Goal: Task Accomplishment & Management: Manage account settings

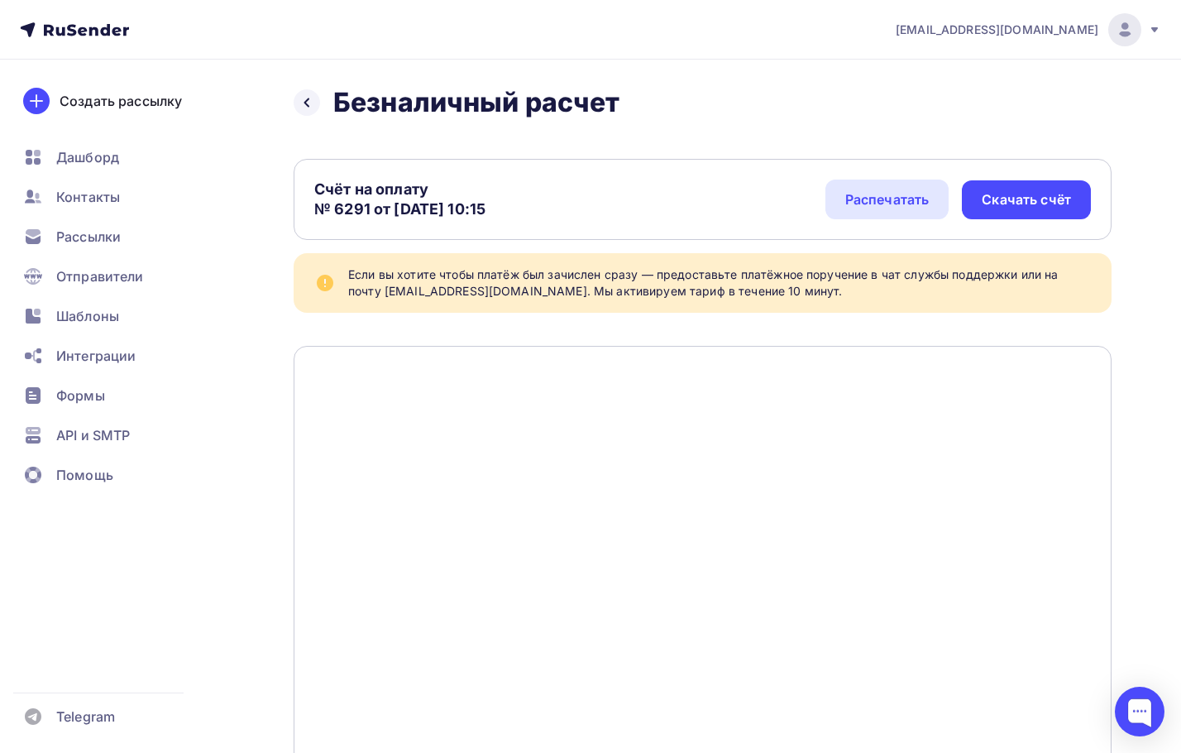
click at [104, 28] on icon at bounding box center [105, 30] width 10 height 12
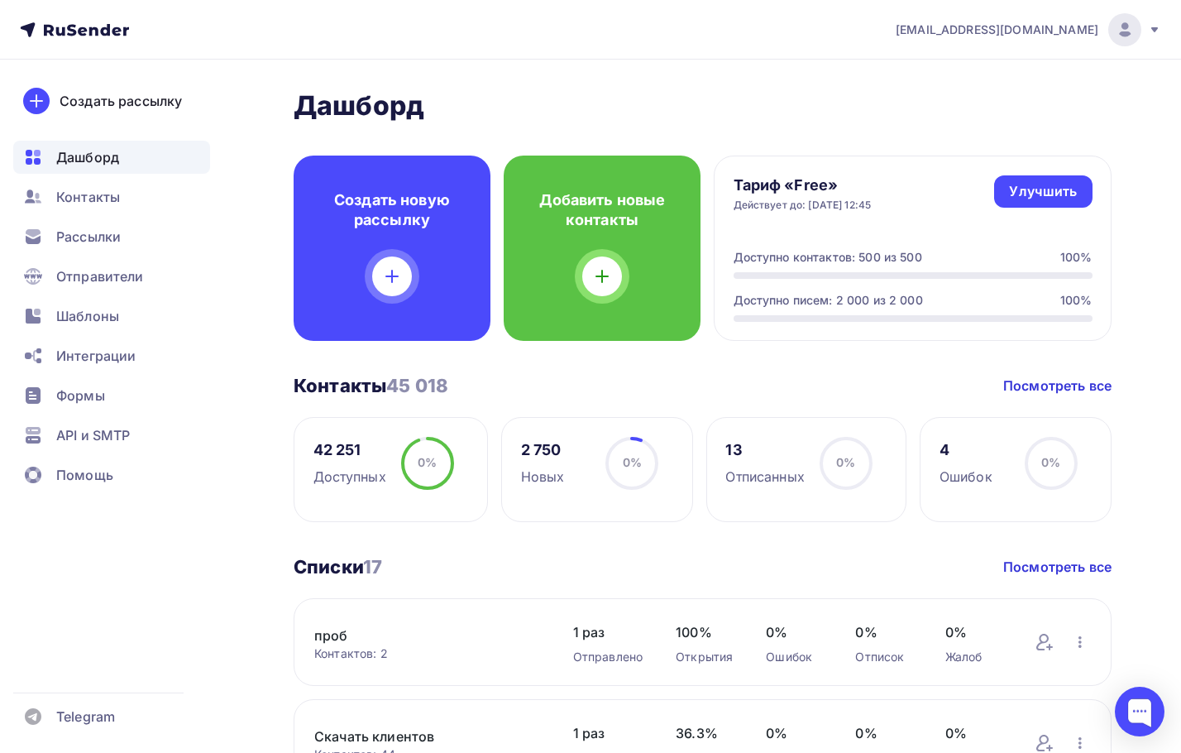
scroll to position [331, 0]
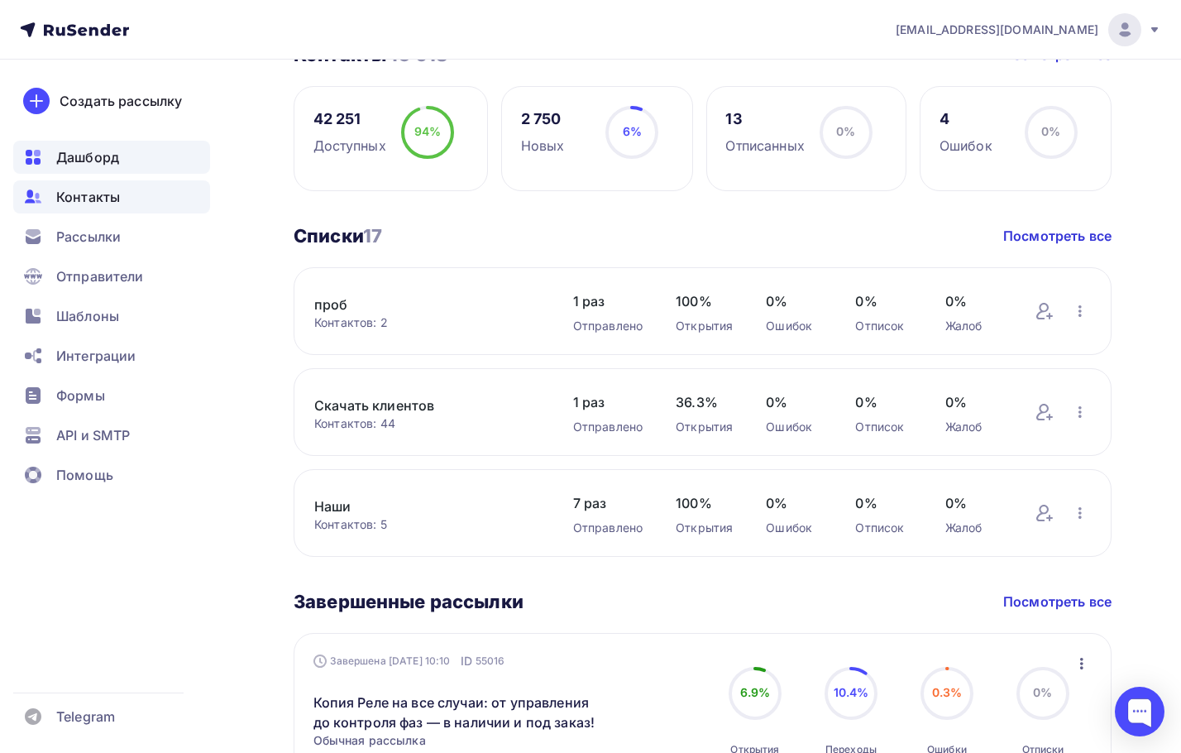
click at [51, 197] on div "Контакты" at bounding box center [111, 196] width 197 height 33
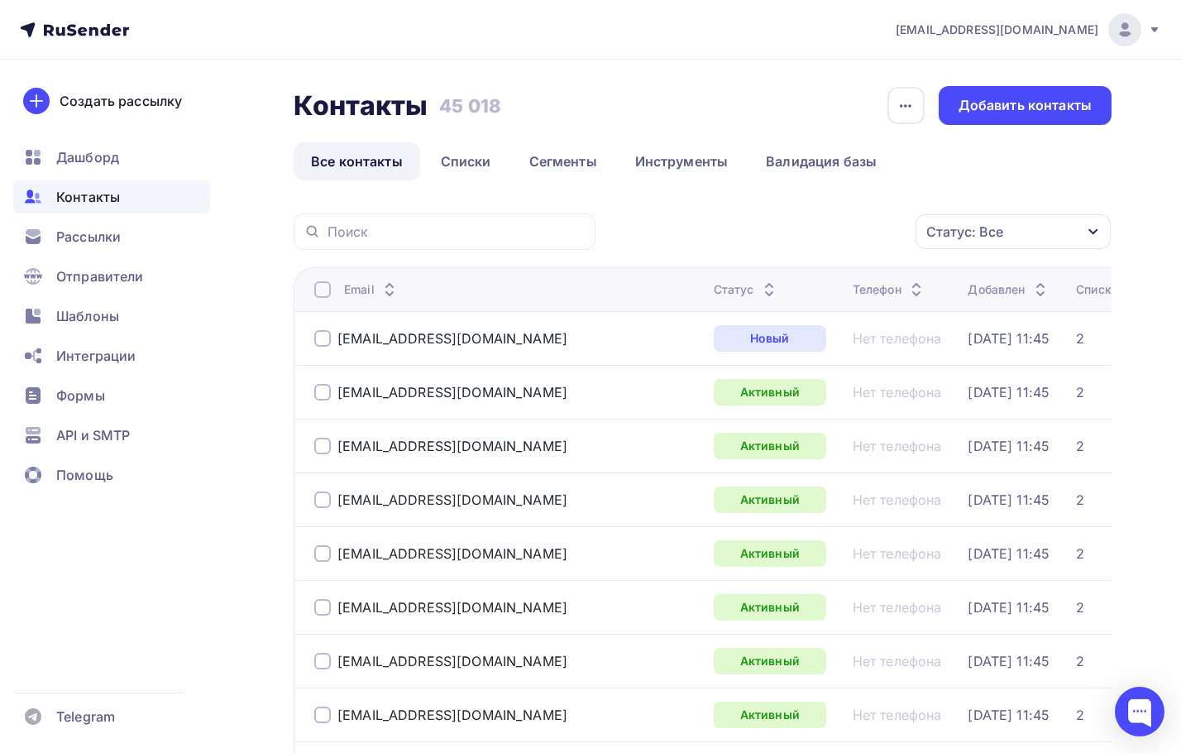
click at [1052, 231] on div "Статус: Все" at bounding box center [1013, 231] width 195 height 35
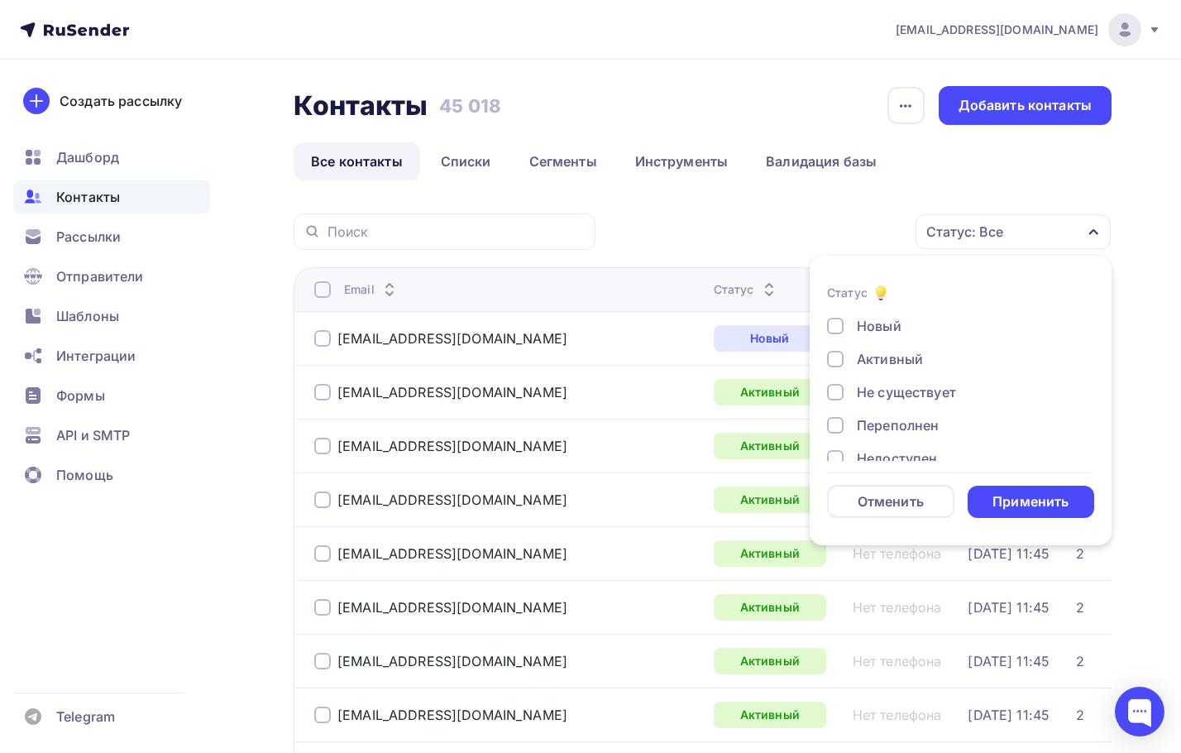
click at [874, 391] on div "Не существует" at bounding box center [906, 392] width 99 height 20
click at [884, 371] on div "Недоступен" at bounding box center [897, 376] width 80 height 20
click at [884, 343] on div "Переполнен" at bounding box center [898, 342] width 82 height 20
click at [880, 413] on div "Отписан" at bounding box center [885, 409] width 57 height 20
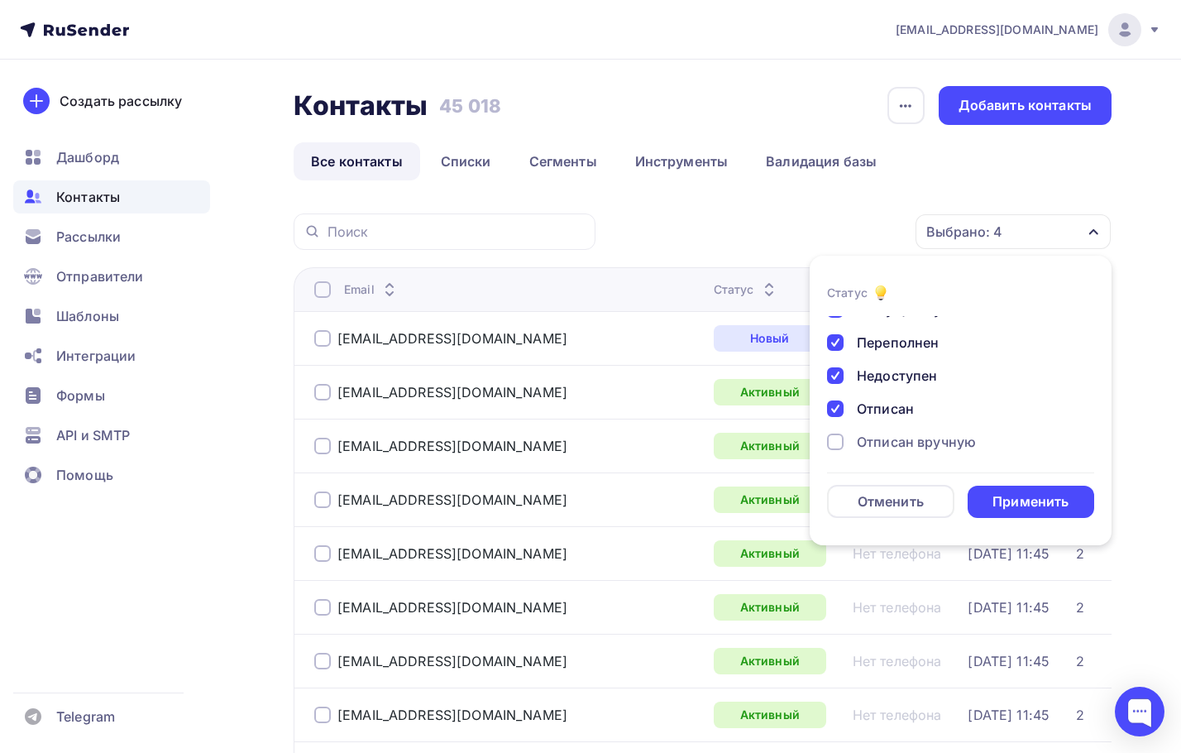
click at [881, 438] on div "Отписан вручную" at bounding box center [916, 442] width 119 height 20
click at [887, 436] on div "Жалоба" at bounding box center [883, 438] width 52 height 20
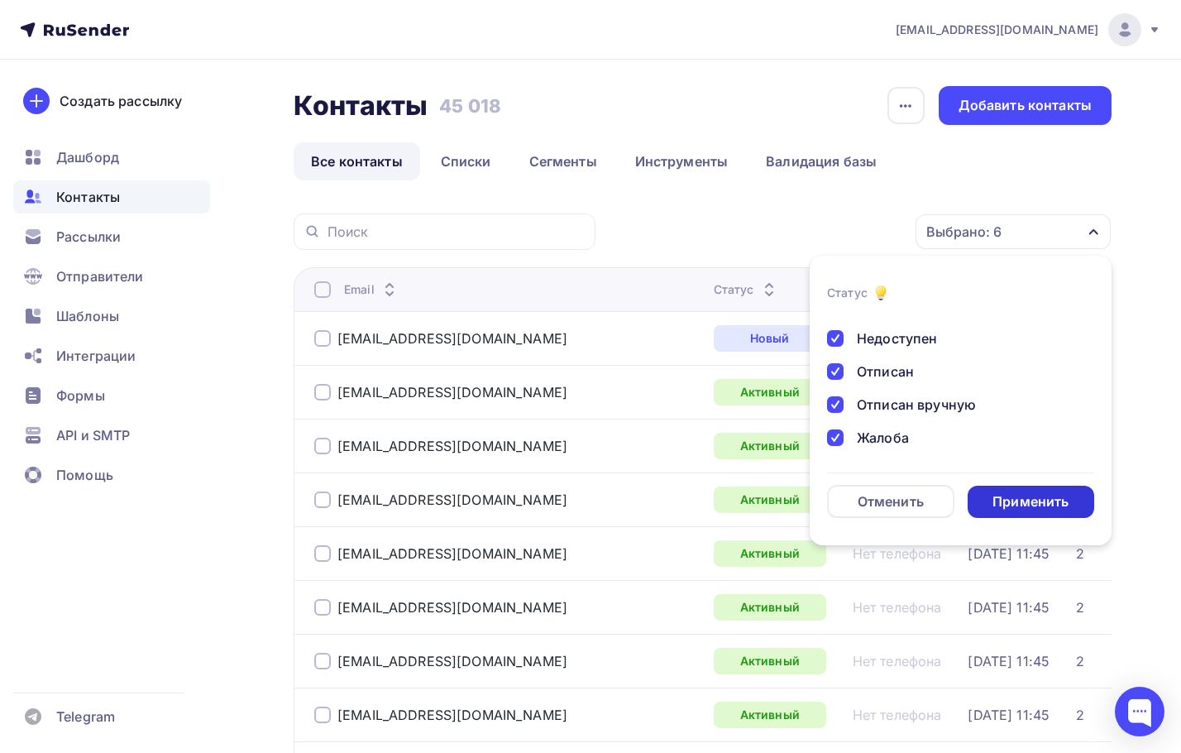
click at [1014, 499] on div "Применить" at bounding box center [1030, 501] width 76 height 19
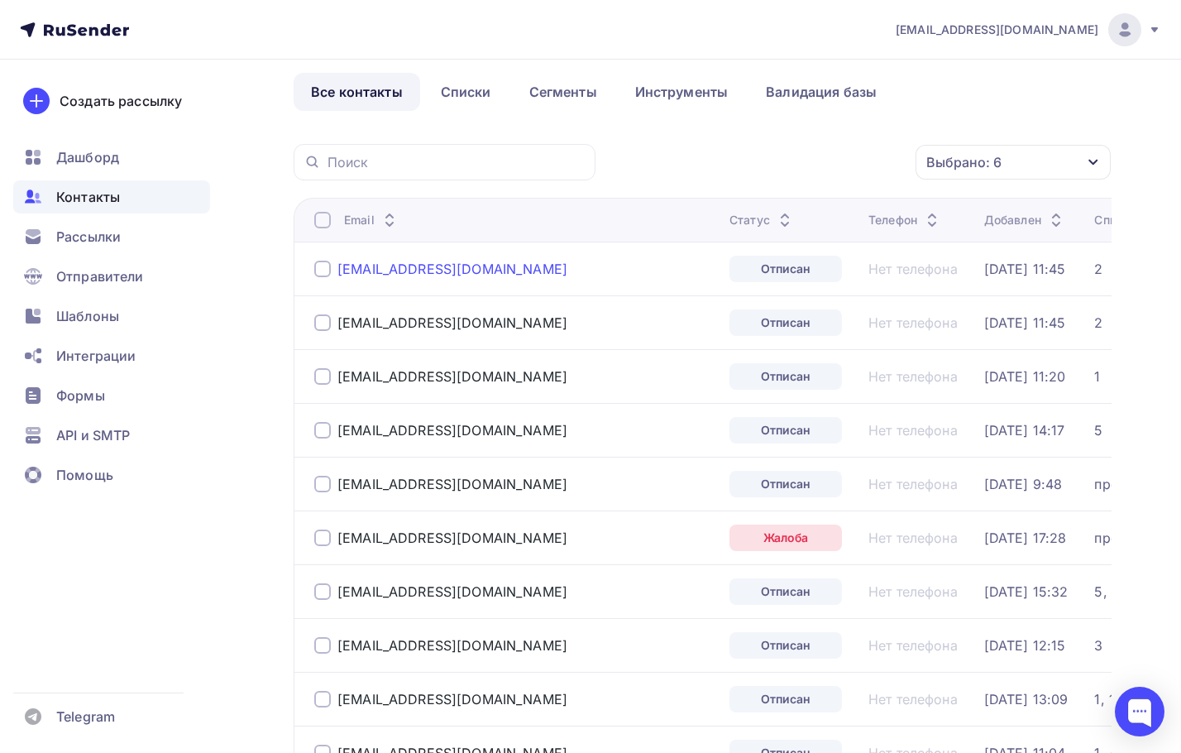
scroll to position [0, 0]
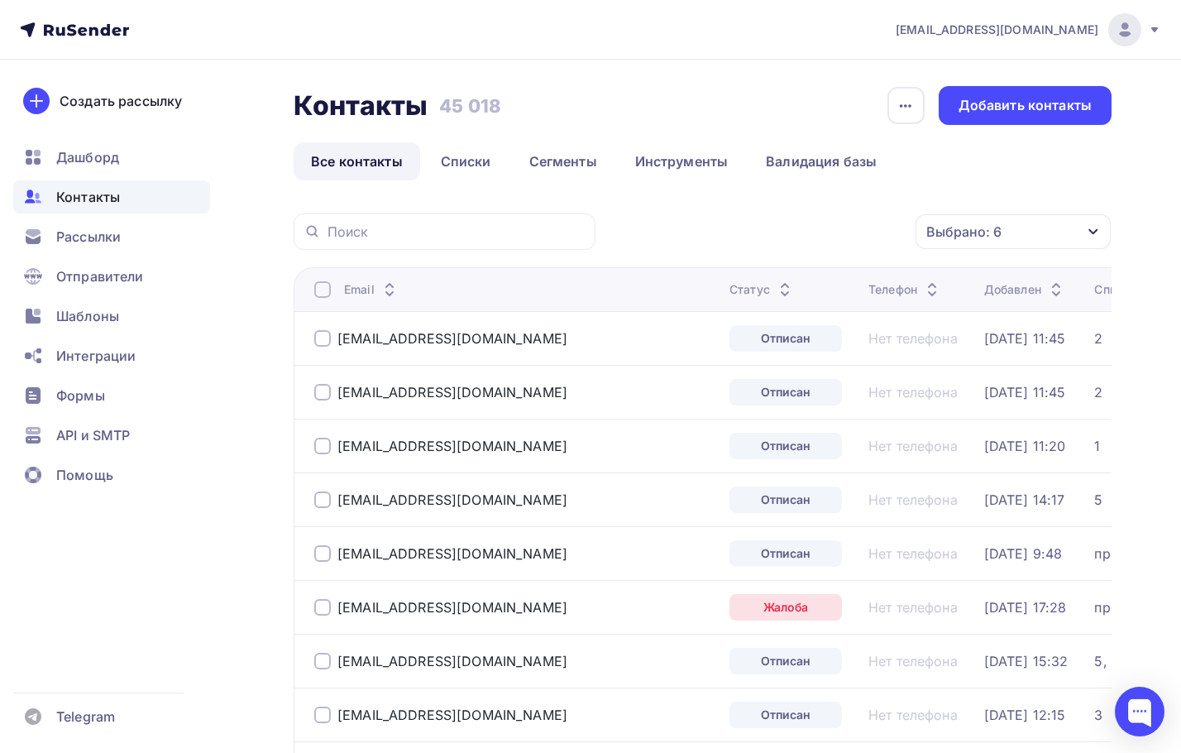
click at [327, 281] on div at bounding box center [322, 289] width 17 height 17
click at [723, 242] on div "Действие" at bounding box center [792, 232] width 218 height 32
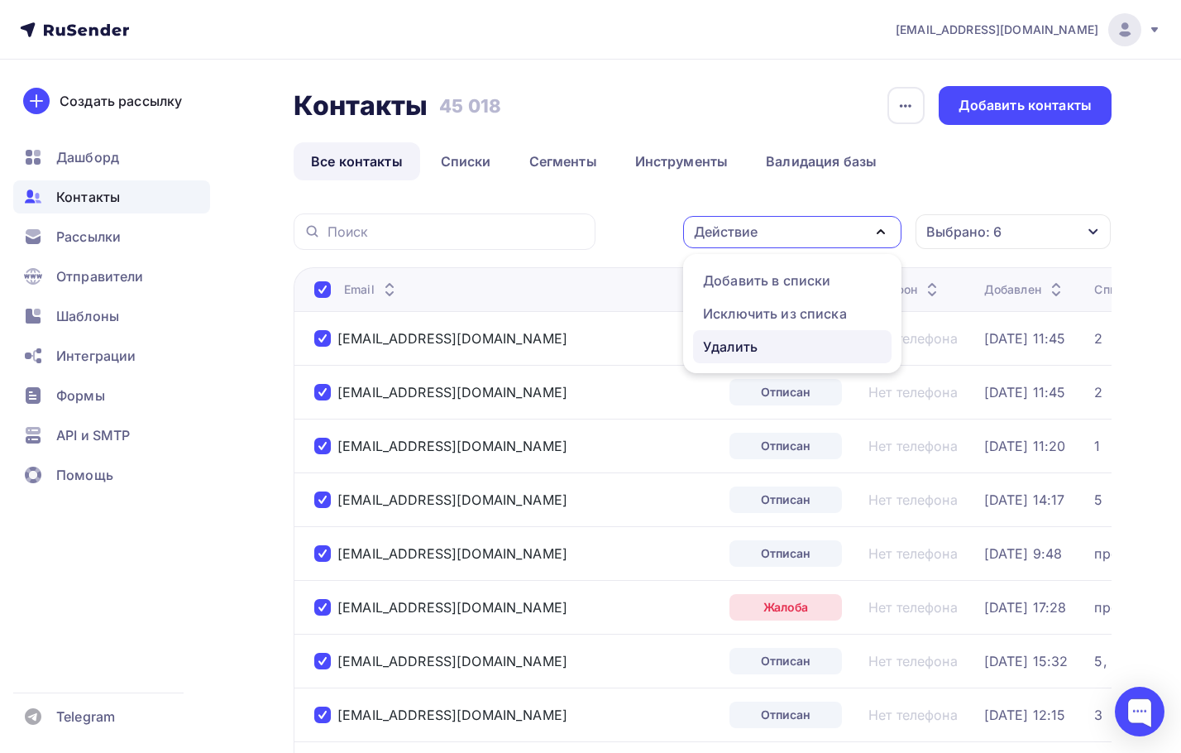
click at [727, 347] on div "Удалить" at bounding box center [730, 347] width 55 height 20
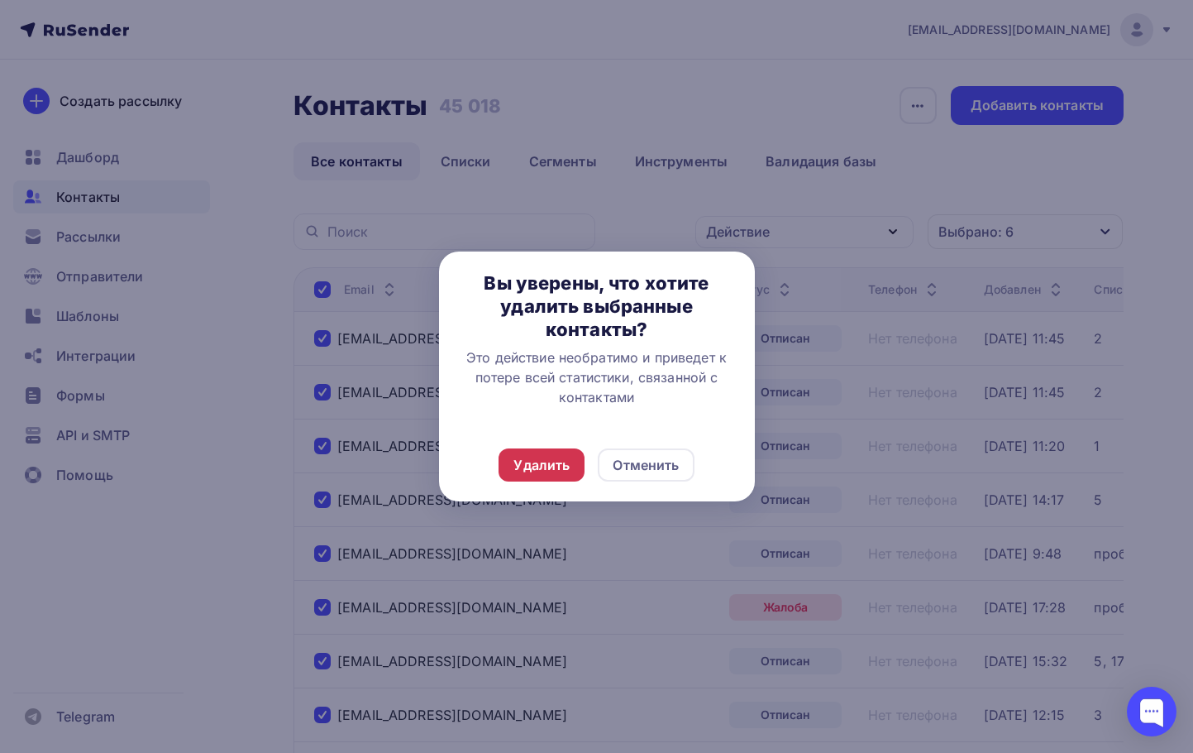
click at [565, 468] on div "Удалить" at bounding box center [542, 465] width 56 height 20
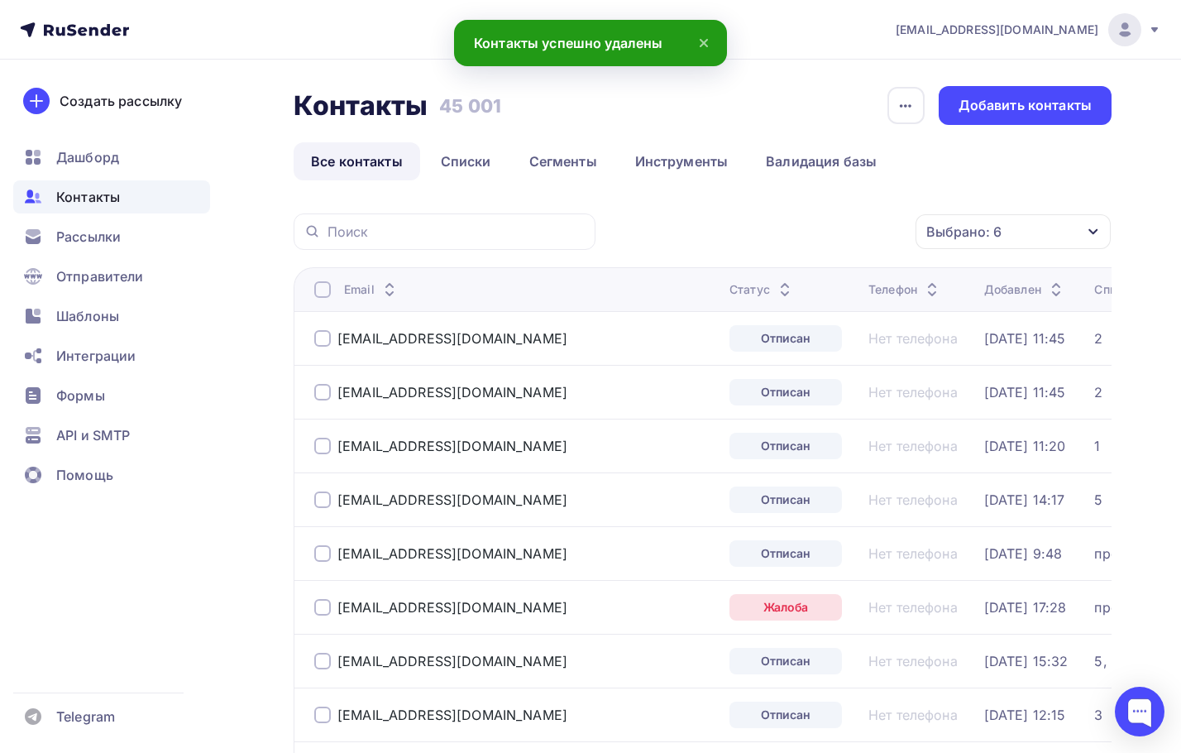
click at [321, 290] on div at bounding box center [322, 289] width 17 height 17
click at [318, 289] on div at bounding box center [322, 289] width 17 height 17
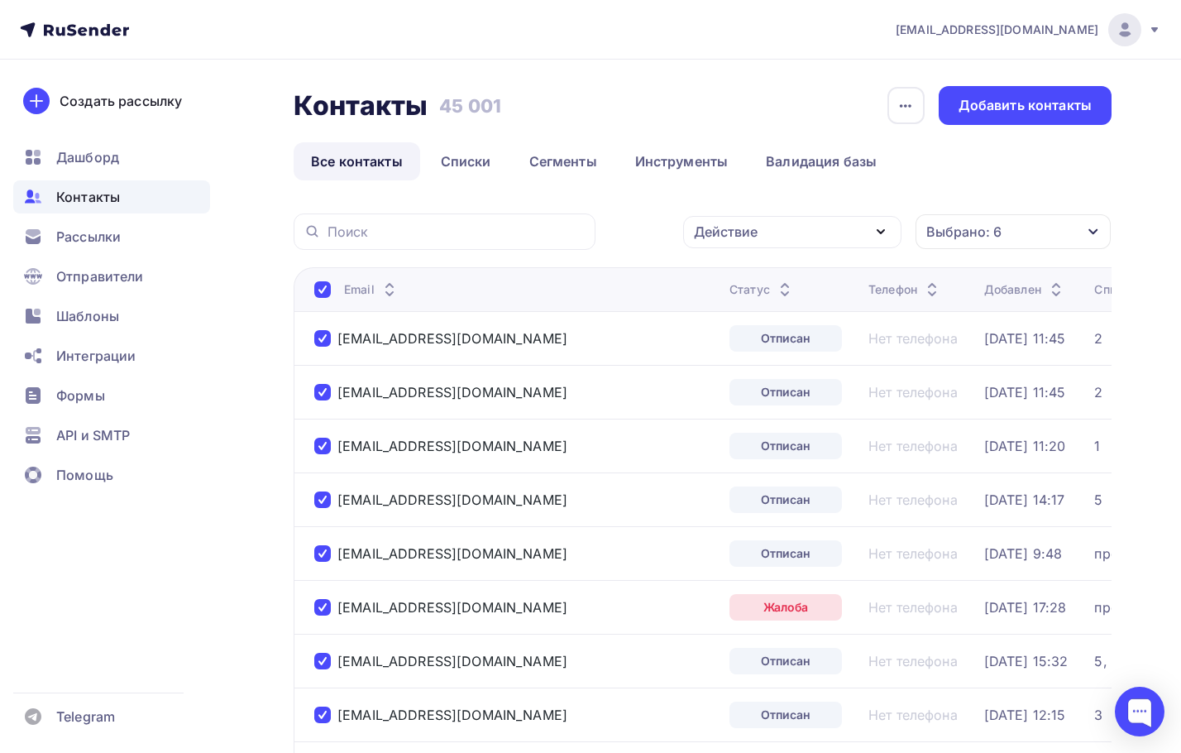
click at [797, 227] on div "Действие" at bounding box center [792, 232] width 218 height 32
click at [744, 234] on div "Действие" at bounding box center [726, 232] width 64 height 20
click at [720, 349] on div "Удалить" at bounding box center [730, 347] width 55 height 20
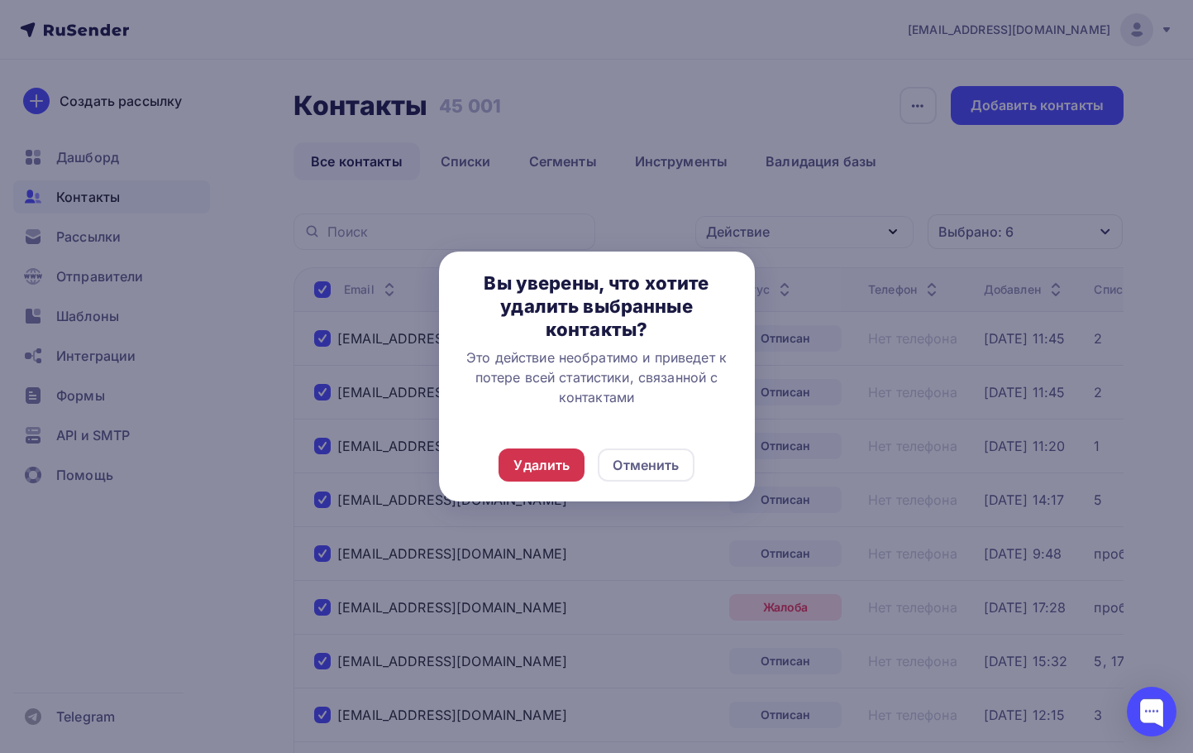
click at [559, 450] on div "Удалить" at bounding box center [542, 464] width 86 height 33
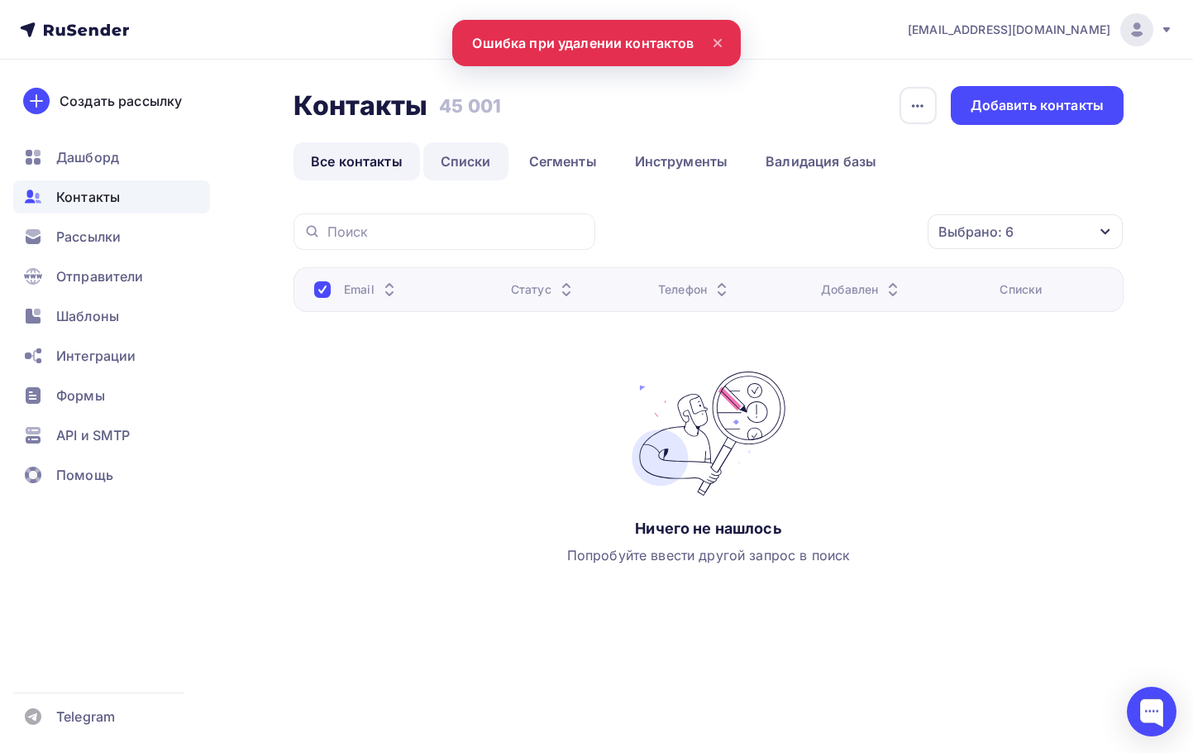
click at [470, 169] on link "Списки" at bounding box center [465, 161] width 85 height 38
